Goal: Ask a question: Seek information or help from site administrators or community

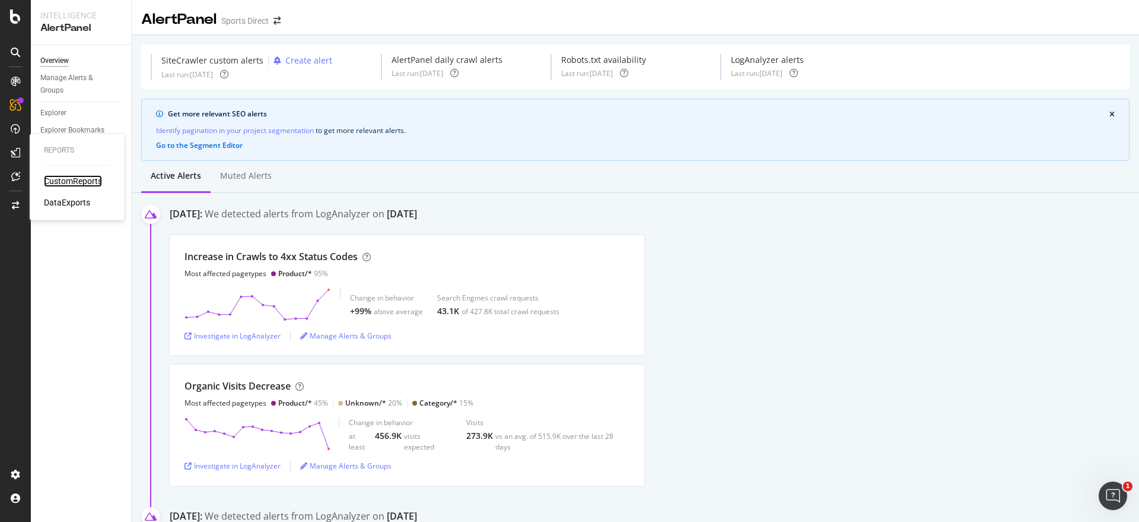
click at [69, 177] on div "CustomReports" at bounding box center [73, 181] width 58 height 12
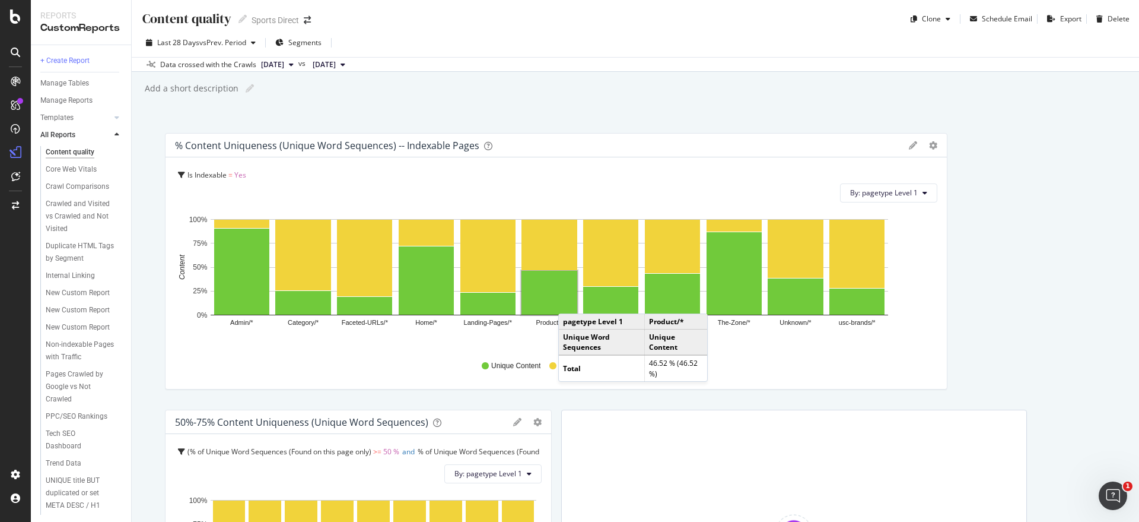
click at [151, 209] on div "Content quality Content quality Sports Direct Clone Schedule Email Export Delet…" at bounding box center [636, 261] width 1008 height 522
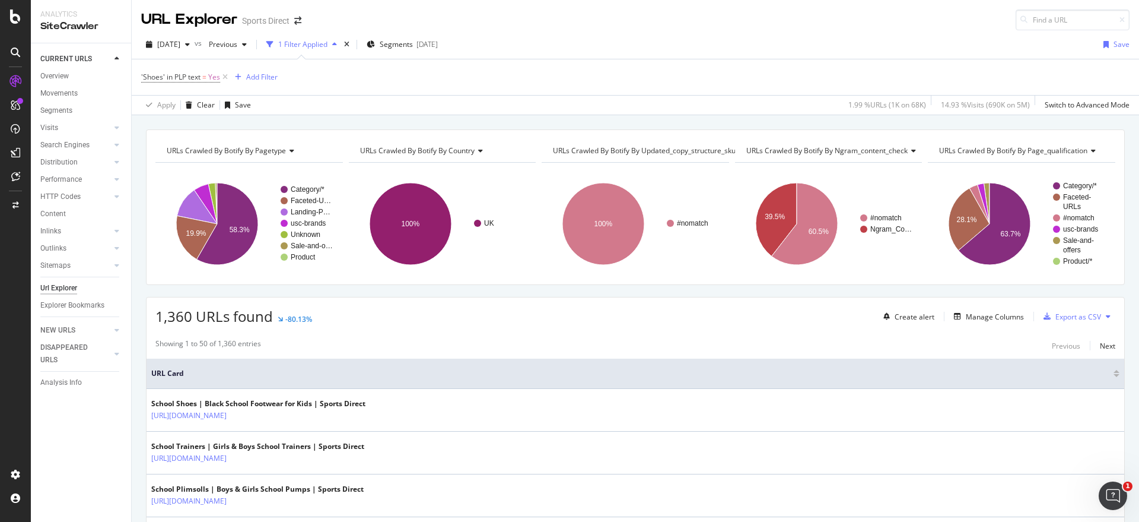
click at [0, 310] on div at bounding box center [15, 261] width 31 height 522
click at [991, 312] on div "Manage Columns" at bounding box center [995, 317] width 58 height 10
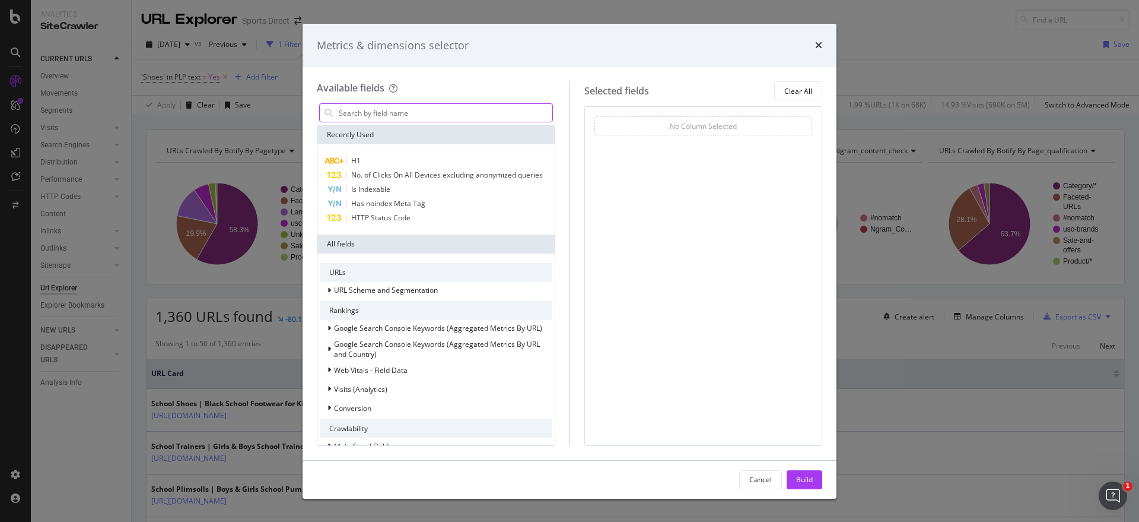
click at [360, 116] on input "modal" at bounding box center [445, 113] width 215 height 18
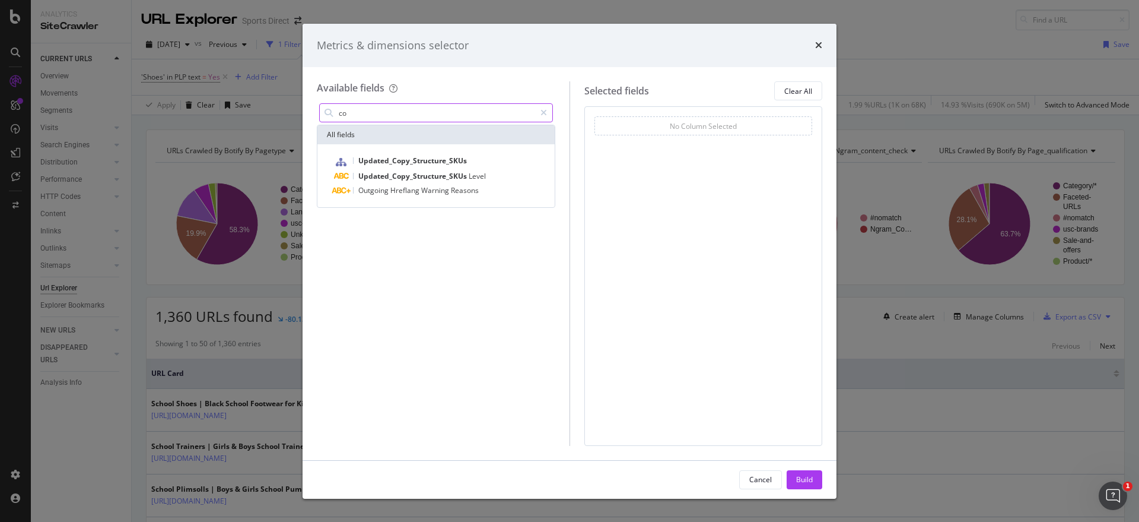
type input "c"
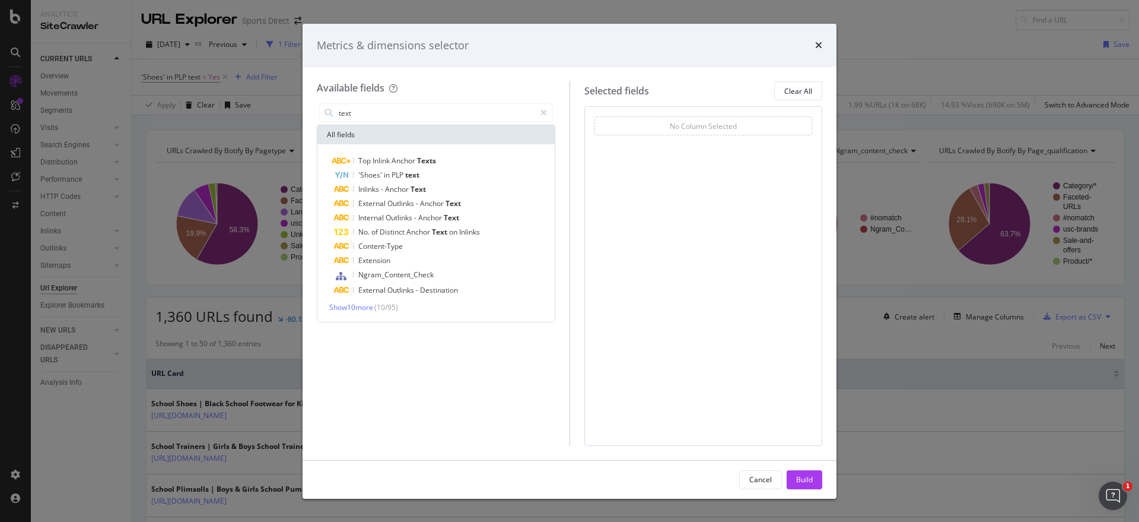
type input "text"
click at [818, 39] on div "times" at bounding box center [818, 45] width 7 height 15
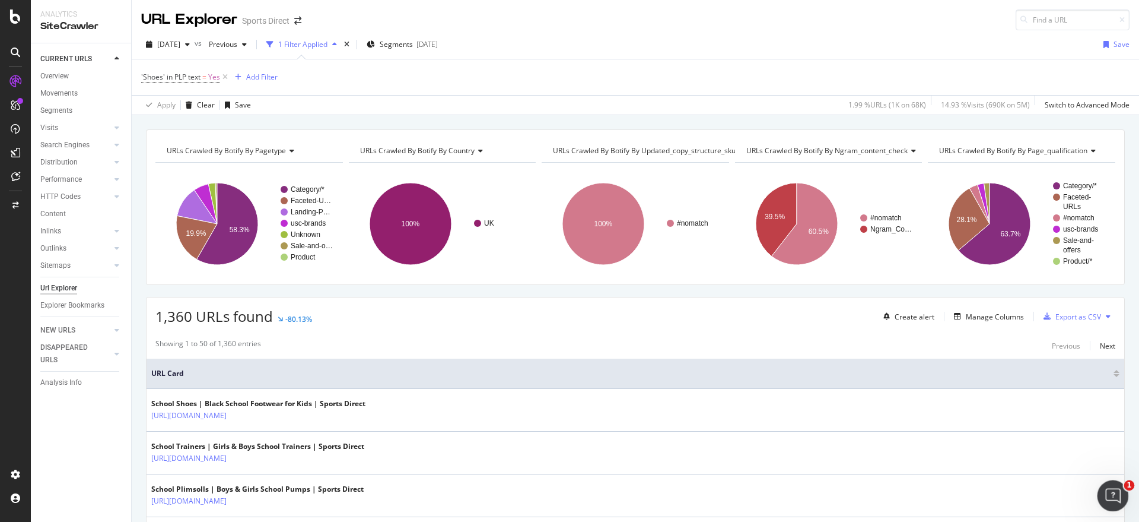
click at [1116, 488] on icon "Open Intercom Messenger" at bounding box center [1112, 494] width 20 height 20
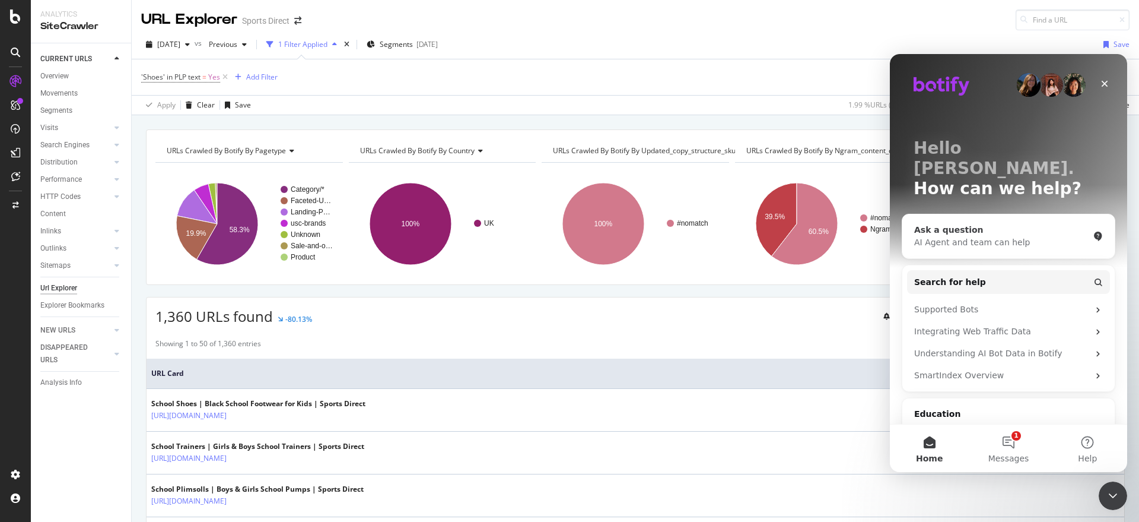
click at [959, 224] on div "Ask a question" at bounding box center [1001, 230] width 174 height 12
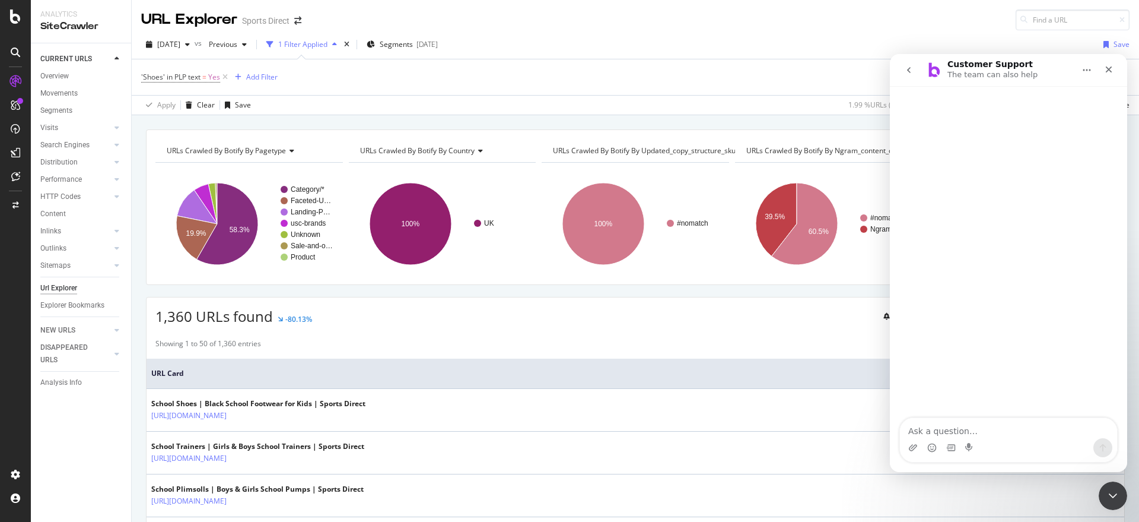
click at [947, 421] on textarea "Ask a question…" at bounding box center [1008, 428] width 217 height 20
type textarea "I want to extract the copy from a list of URLs I have, How do I use Botify to d…"
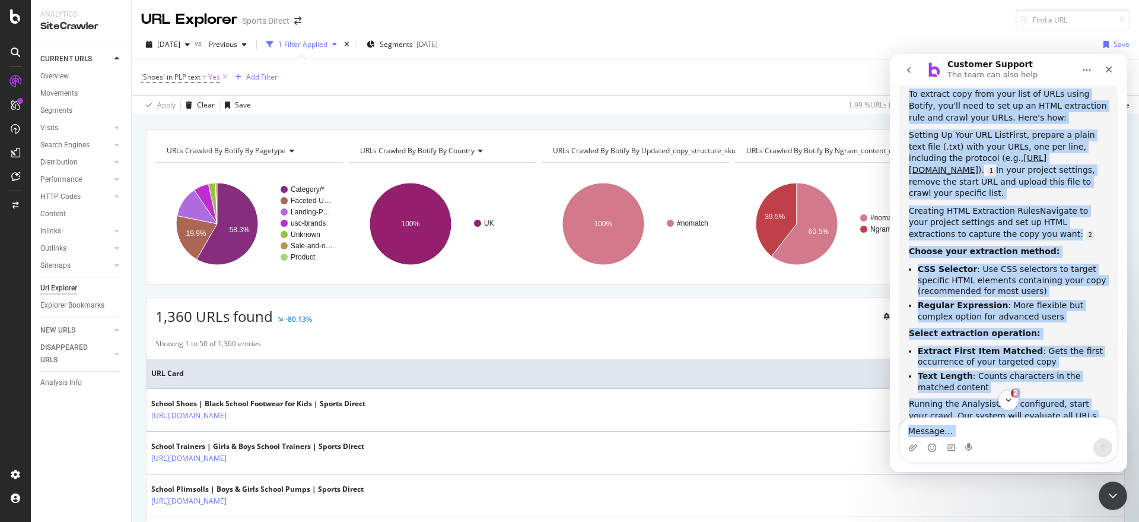
scroll to position [292, 0]
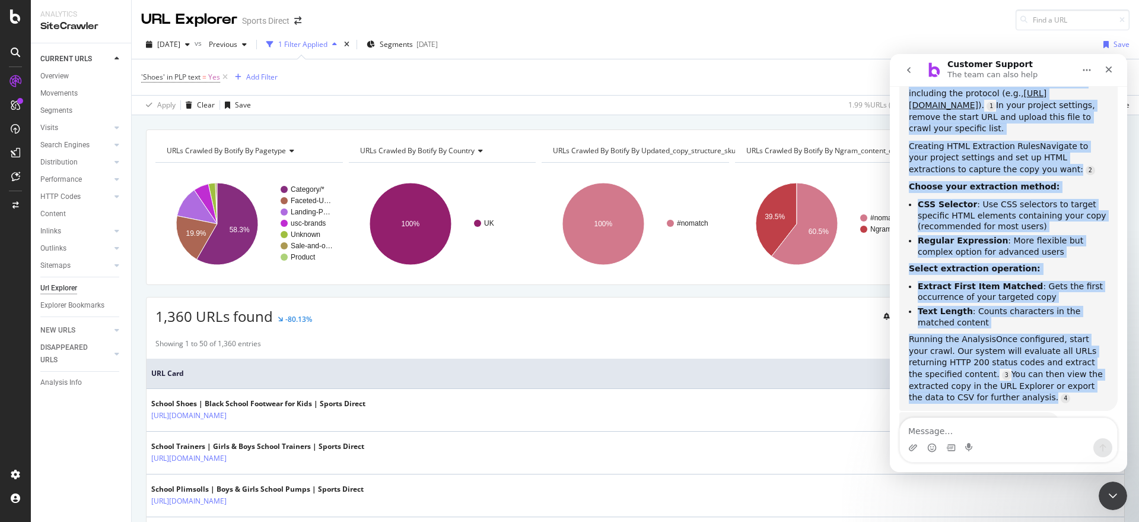
drag, startPoint x: 908, startPoint y: 211, endPoint x: 1045, endPoint y: 351, distance: 196.4
click at [1045, 351] on div "To extract copy from your list of URLs using Botify, you'll need to set up an H…" at bounding box center [1009, 213] width 218 height 393
copy div "To extract copy from your list of URLs using Botify, you'll need to set up an H…"
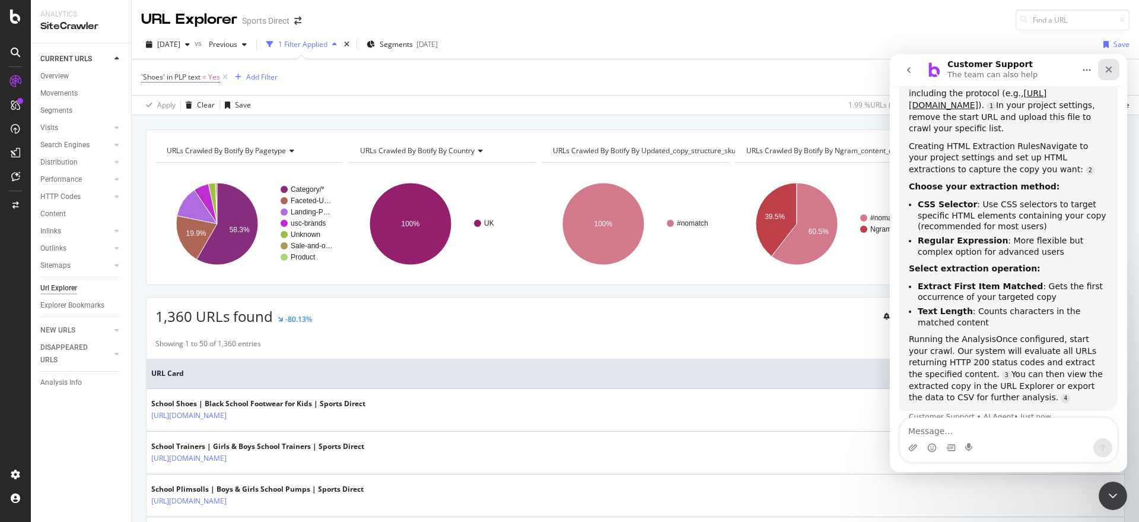
click at [1114, 69] on div "Close" at bounding box center [1108, 69] width 21 height 21
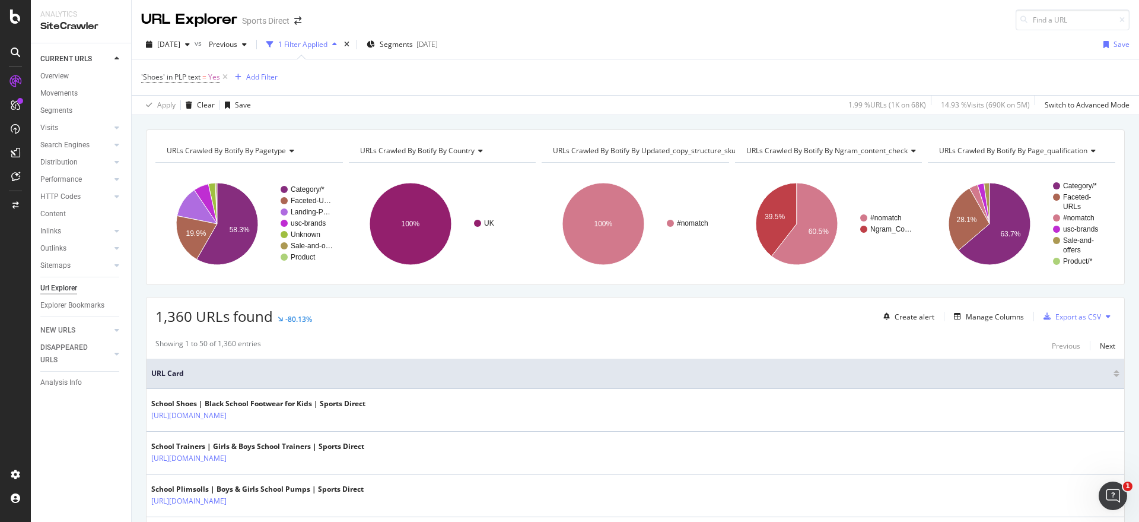
scroll to position [172, 0]
